Goal: Complete application form: Complete application form

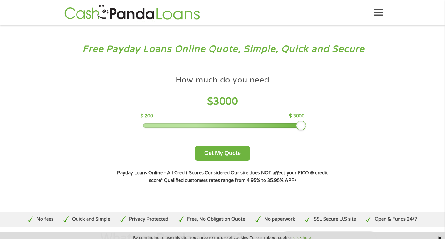
drag, startPoint x: 187, startPoint y: 125, endPoint x: 353, endPoint y: 127, distance: 166.0
click at [353, 127] on div "Free Payday Loans Online Quote, Simple, Quick and Secure How much do you need? …" at bounding box center [222, 118] width 445 height 187
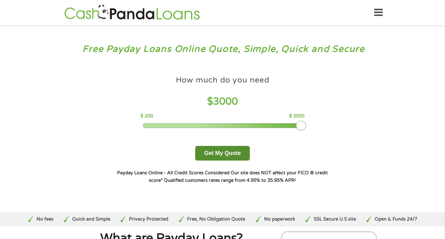
click at [223, 151] on button "Get My Quote" at bounding box center [222, 153] width 55 height 15
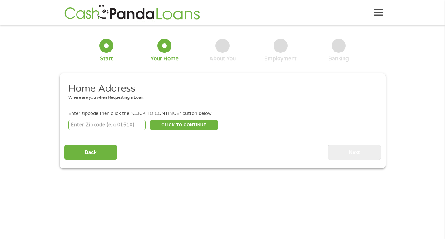
click at [125, 125] on input "number" at bounding box center [106, 124] width 77 height 11
type input "60914"
click at [173, 119] on button "CLICK TO CONTINUE" at bounding box center [184, 124] width 68 height 11
type input "60914"
type input "Bourbonnais"
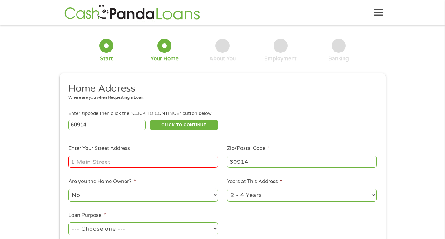
drag, startPoint x: 125, startPoint y: 151, endPoint x: 119, endPoint y: 160, distance: 10.9
click at [125, 151] on label "Enter Your Street Address *" at bounding box center [101, 148] width 66 height 7
click at [125, 155] on input "Enter Your Street Address *" at bounding box center [142, 161] width 149 height 12
drag, startPoint x: 119, startPoint y: 160, endPoint x: 130, endPoint y: 160, distance: 10.6
click at [119, 160] on input "Enter Your Street Address *" at bounding box center [142, 161] width 149 height 12
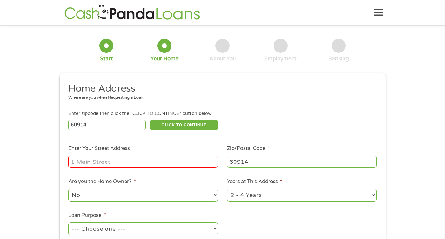
type input "1517 Yorktown Dr"
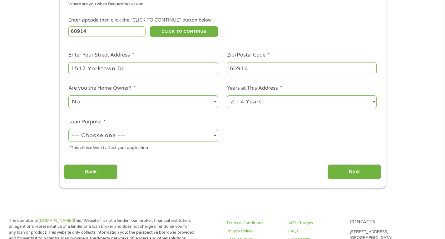
scroll to position [125, 0]
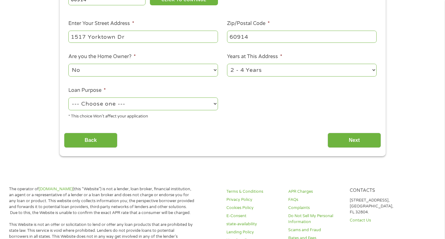
click at [249, 72] on select "1 Year or less 1 - 2 Years 2 - 4 Years Over 4 Years" at bounding box center [301, 70] width 149 height 13
select select "60months"
click at [227, 64] on select "1 Year or less 1 - 2 Years 2 - 4 Years Over 4 Years" at bounding box center [301, 70] width 149 height 13
click at [113, 68] on select "No Yes" at bounding box center [142, 70] width 149 height 13
select select "yes"
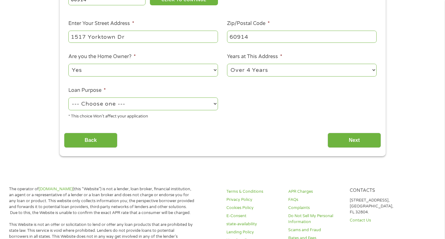
click at [68, 64] on select "No Yes" at bounding box center [142, 70] width 149 height 13
click at [103, 103] on select "--- Choose one --- Pay Bills Debt Consolidation Home Improvement Major Purchase…" at bounding box center [142, 103] width 149 height 13
click at [68, 97] on select "--- Choose one --- Pay Bills Debt Consolidation Home Improvement Major Purchase…" at bounding box center [142, 103] width 149 height 13
click at [94, 108] on select "--- Choose one --- Pay Bills Debt Consolidation Home Improvement Major Purchase…" at bounding box center [142, 103] width 149 height 13
select select "carloan"
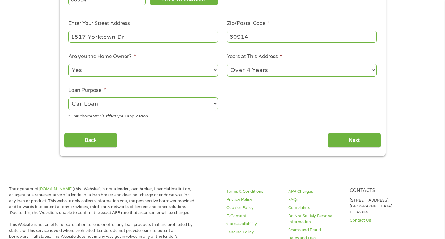
click at [68, 97] on select "--- Choose one --- Pay Bills Debt Consolidation Home Improvement Major Purchase…" at bounding box center [142, 103] width 149 height 13
click at [342, 142] on input "Next" at bounding box center [353, 140] width 53 height 15
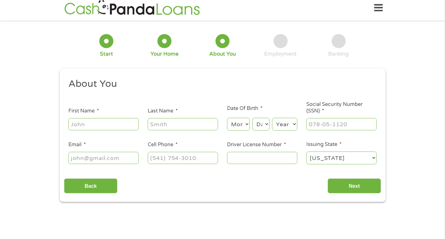
scroll to position [0, 0]
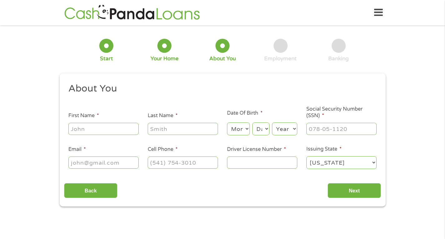
click at [101, 128] on input "First Name *" at bounding box center [103, 129] width 70 height 12
type input "[PERSON_NAME]"
drag, startPoint x: 237, startPoint y: 126, endPoint x: 233, endPoint y: 130, distance: 5.1
click at [237, 126] on select "Month 1 2 3 4 5 6 7 8 9 10 11 12" at bounding box center [238, 128] width 23 height 13
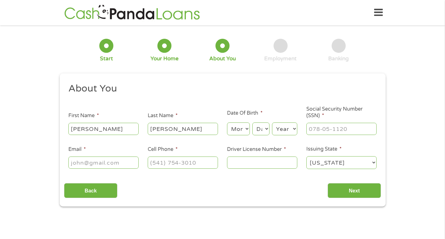
select select "11"
click at [227, 122] on select "Month 1 2 3 4 5 6 7 8 9 10 11 12" at bounding box center [238, 128] width 23 height 13
click at [265, 131] on select "Day 1 2 3 4 5 6 7 8 9 10 11 12 13 14 15 16 17 18 19 20 21 22 23 24 25 26 27 28 …" at bounding box center [260, 128] width 17 height 13
select select "25"
click at [252, 122] on select "Day 1 2 3 4 5 6 7 8 9 10 11 12 13 14 15 16 17 18 19 20 21 22 23 24 25 26 27 28 …" at bounding box center [260, 128] width 17 height 13
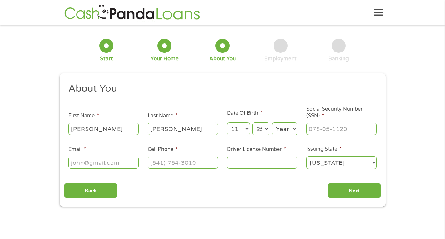
click at [283, 132] on select "Year [DATE] 2006 2005 2004 2003 2002 2001 2000 1999 1998 1997 1996 1995 1994 19…" at bounding box center [284, 128] width 25 height 13
select select "1984"
click at [272, 122] on select "Year [DATE] 2006 2005 2004 2003 2002 2001 2000 1999 1998 1997 1996 1995 1994 19…" at bounding box center [284, 128] width 25 height 13
click at [324, 126] on input "___-__-____" at bounding box center [341, 129] width 70 height 12
type input "332-82-8361"
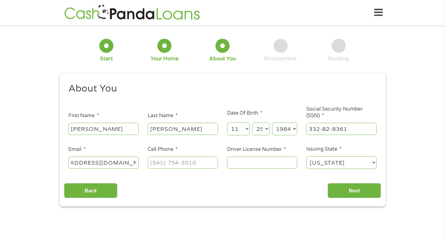
scroll to position [0, 39]
type input "[EMAIL_ADDRESS][DOMAIN_NAME]"
type input "[PHONE_NUMBER]"
type input "U53680384935"
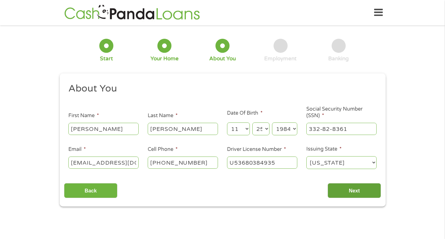
click at [348, 196] on input "Next" at bounding box center [353, 190] width 53 height 15
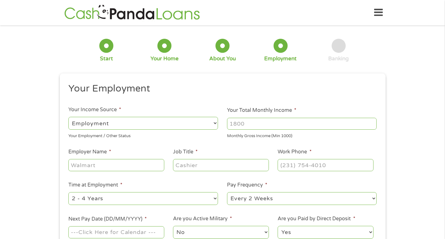
scroll to position [2, 2]
click at [251, 123] on input "Your Total Monthly Income *" at bounding box center [301, 124] width 149 height 12
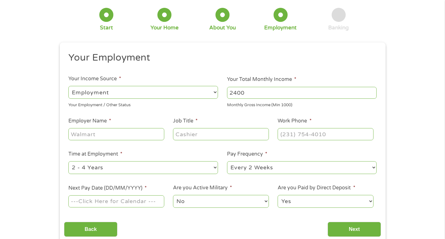
scroll to position [94, 0]
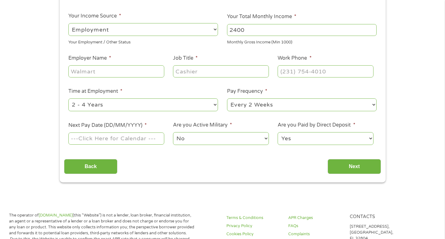
type input "2400"
click at [116, 73] on input "Employer Name *" at bounding box center [115, 71] width 95 height 12
type input "kankakee [GEOGRAPHIC_DATA]"
type input "teacher"
type input "[PHONE_NUMBER]"
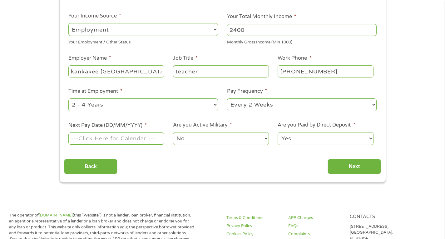
click at [136, 141] on input "Next Pay Date (DD/MM/YYYY) *" at bounding box center [115, 138] width 95 height 12
click at [116, 142] on input "[DATE]" at bounding box center [115, 138] width 95 height 12
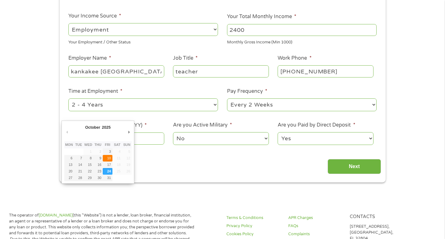
type input "[DATE]"
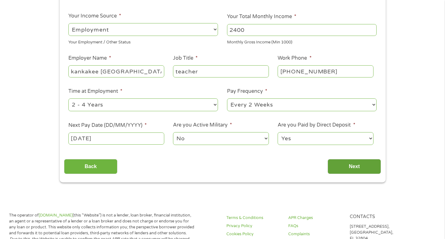
click at [357, 167] on input "Next" at bounding box center [353, 166] width 53 height 15
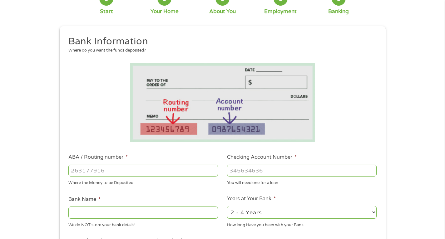
scroll to position [125, 0]
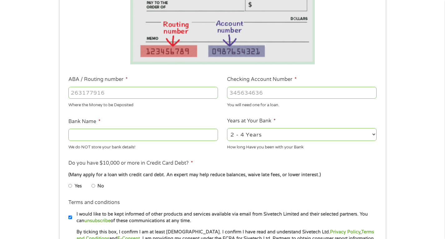
click at [95, 93] on input "ABA / Routing number *" at bounding box center [142, 93] width 149 height 12
click at [117, 95] on input "ABA / Routing number *" at bounding box center [142, 93] width 149 height 12
type input "081204540"
type input "MIDLAND STATES BANK"
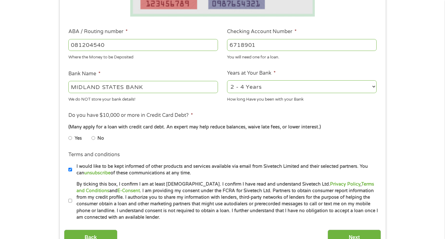
scroll to position [187, 0]
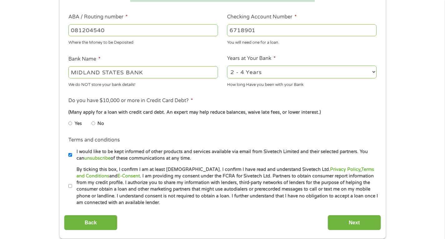
type input "6718901"
click at [279, 72] on select "2 - 4 Years 6 - 12 Months 1 - 2 Years Over 4 Years" at bounding box center [301, 72] width 149 height 13
select select "60months"
click at [227, 66] on select "2 - 4 Years 6 - 12 Months 1 - 2 Years Over 4 Years" at bounding box center [301, 72] width 149 height 13
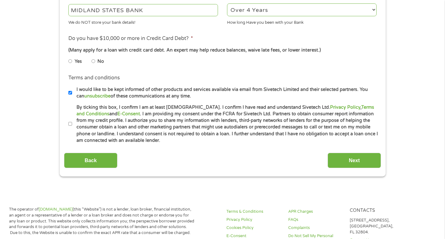
scroll to position [250, 0]
click at [94, 61] on input "No" at bounding box center [93, 61] width 4 height 10
radio input "true"
click at [71, 90] on input "I would like to be kept informed of other products and services available via e…" at bounding box center [70, 92] width 4 height 10
checkbox input "false"
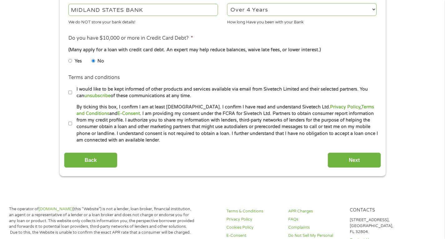
click at [71, 122] on input "By ticking this box, I confirm I am at least [DEMOGRAPHIC_DATA]. I confirm I ha…" at bounding box center [70, 124] width 4 height 10
checkbox input "true"
click at [355, 162] on input "Next" at bounding box center [353, 159] width 53 height 15
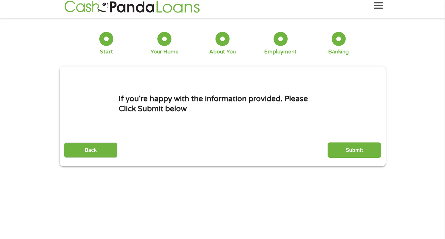
scroll to position [0, 0]
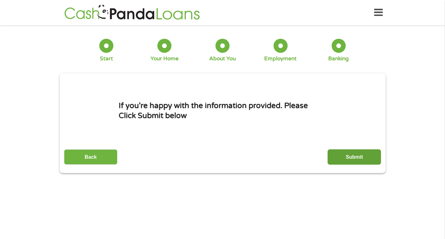
click at [371, 151] on input "Submit" at bounding box center [353, 156] width 53 height 15
